Goal: Register for event/course

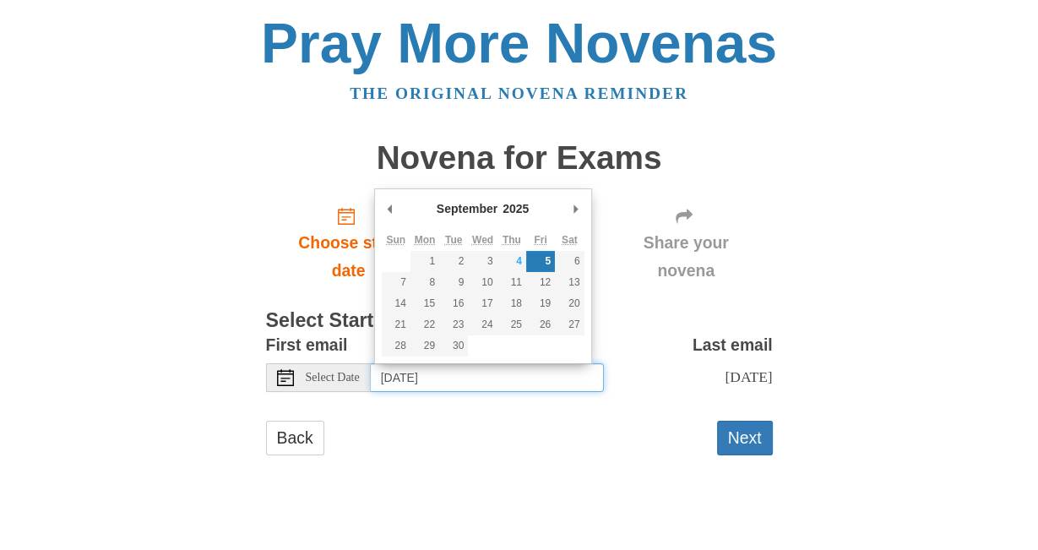
click at [518, 379] on input "[DATE]" at bounding box center [487, 377] width 233 height 29
type input "[DATE]"
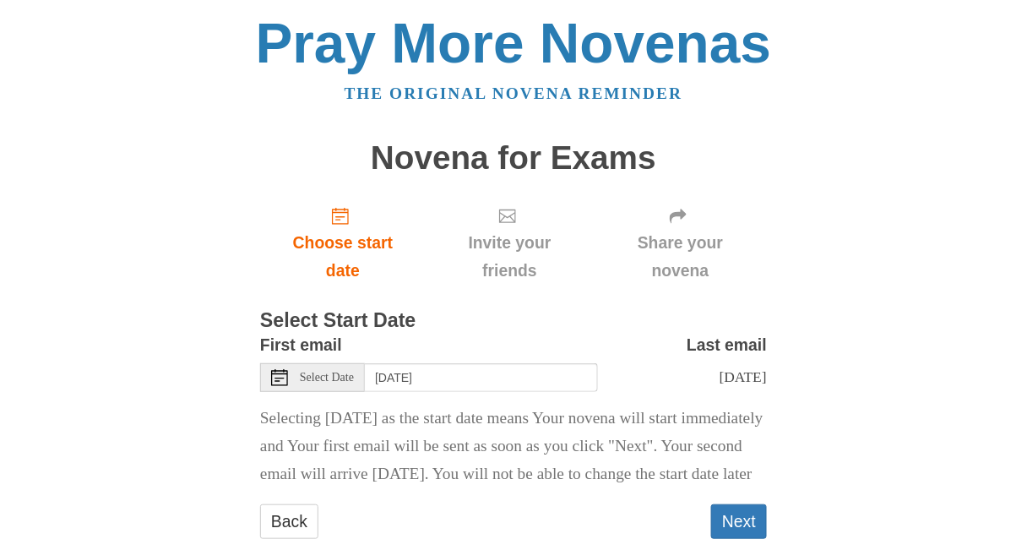
click at [197, 285] on div "Pray More Novenas The original novena reminder Novena for Exams Choose start da…" at bounding box center [513, 294] width 988 height 588
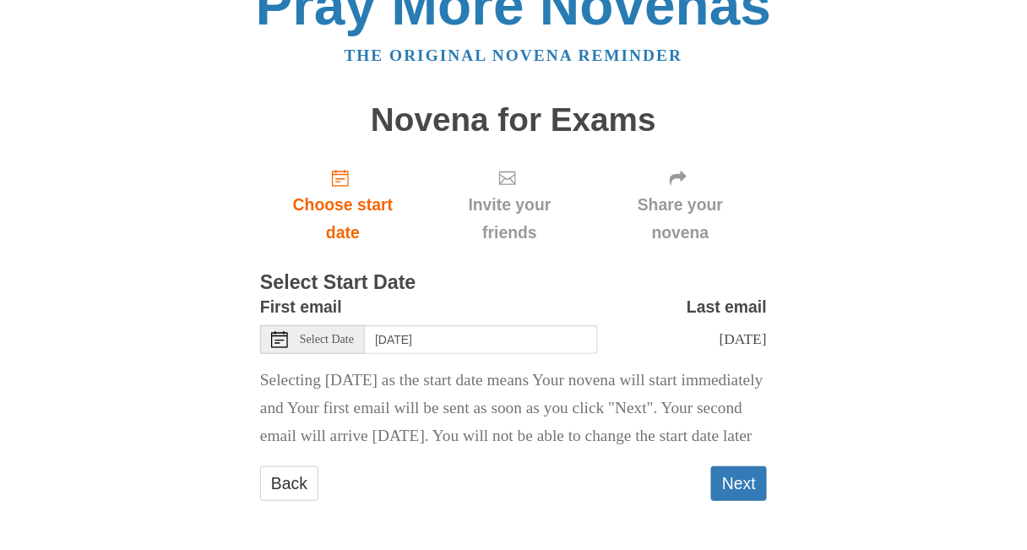
scroll to position [80, 0]
click at [728, 486] on button "Next" at bounding box center [739, 483] width 56 height 35
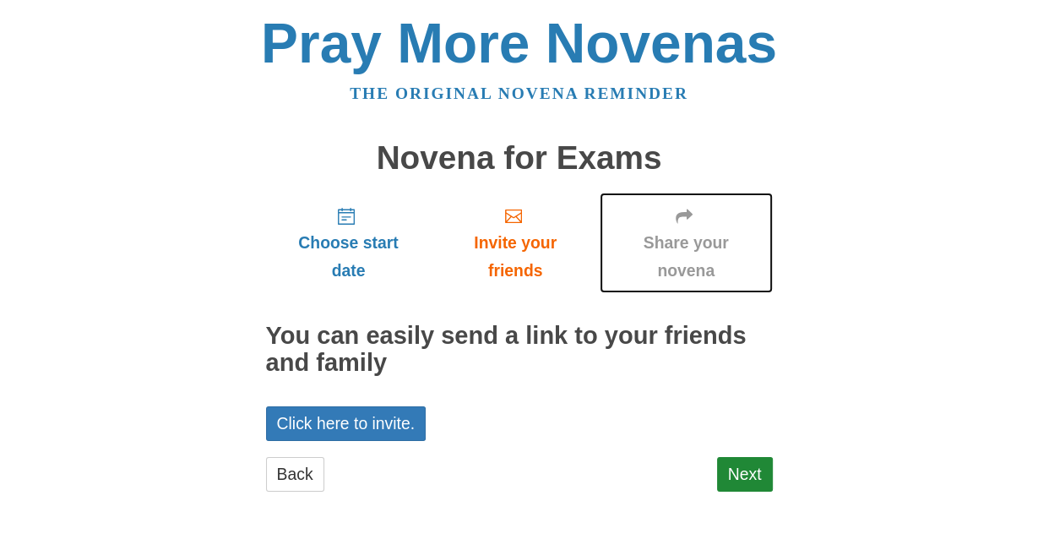
click at [677, 213] on use "Share your novena" at bounding box center [683, 216] width 17 height 14
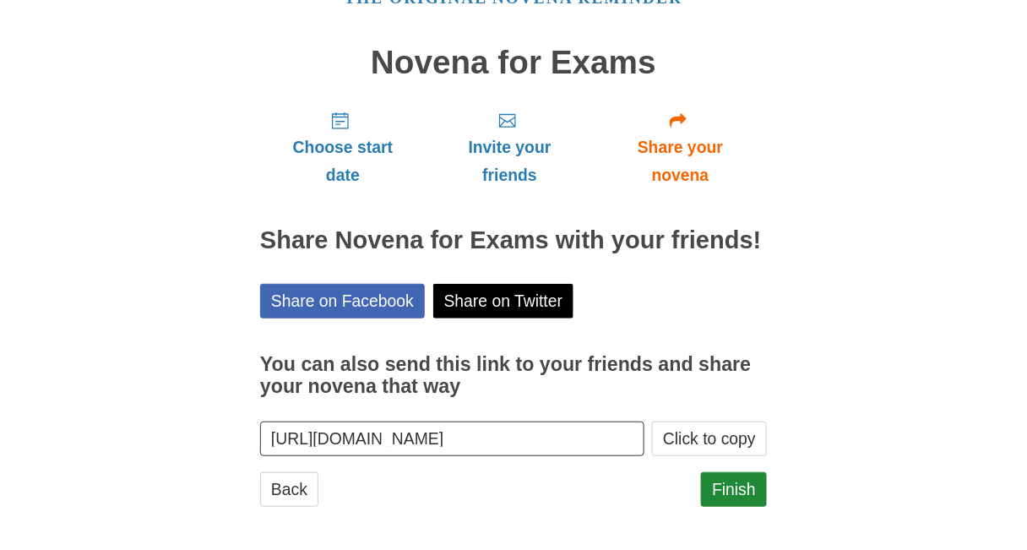
scroll to position [100, 0]
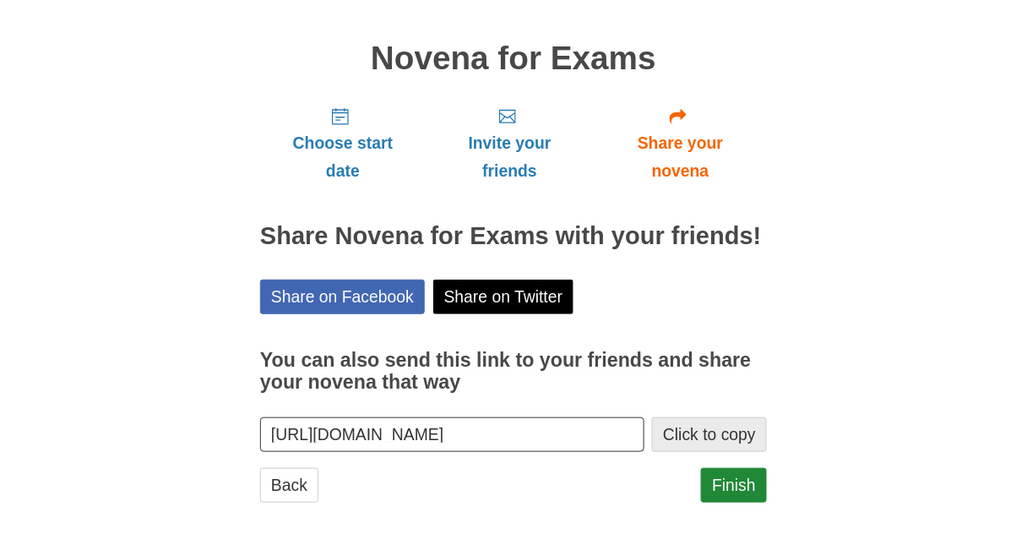
click at [717, 431] on button "Click to copy" at bounding box center [709, 434] width 115 height 35
click at [898, 361] on div "Pray More Novenas The original novena reminder Novena for Exams Choose start da…" at bounding box center [513, 225] width 988 height 651
click at [749, 498] on link "Finish" at bounding box center [734, 485] width 66 height 35
